Goal: Information Seeking & Learning: Find specific page/section

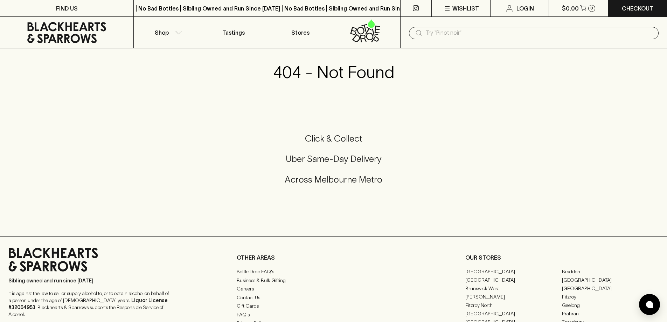
click at [156, 144] on h5 "Click & Collect" at bounding box center [333, 139] width 650 height 12
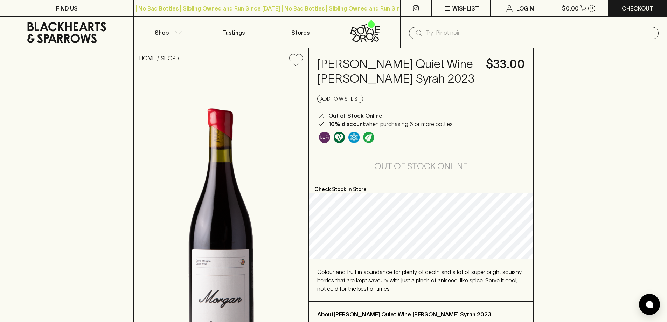
scroll to position [140, 0]
